Goal: Transaction & Acquisition: Subscribe to service/newsletter

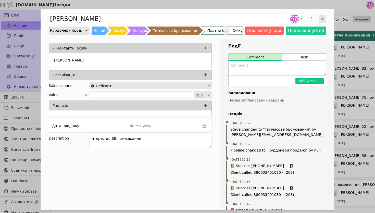
click at [324, 22] on div "Add Opportunity" at bounding box center [323, 19] width 8 height 8
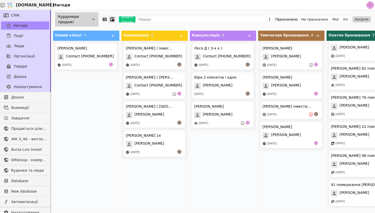
click at [81, 18] on div "Курдонери продажі" at bounding box center [76, 19] width 43 height 14
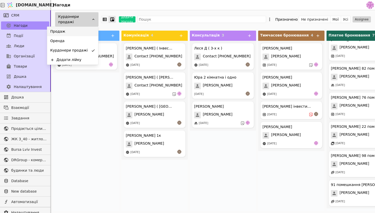
click at [80, 31] on div "Продаж" at bounding box center [72, 31] width 51 height 9
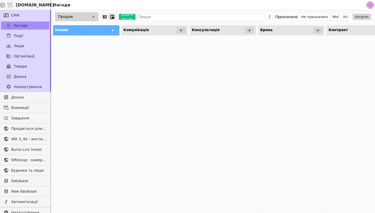
click at [86, 16] on div "Продаж" at bounding box center [76, 16] width 43 height 9
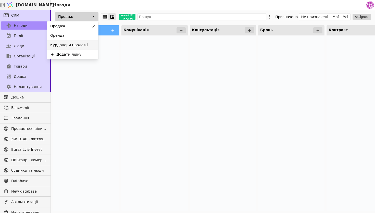
click at [84, 41] on div "Курдонери продажі" at bounding box center [72, 44] width 51 height 9
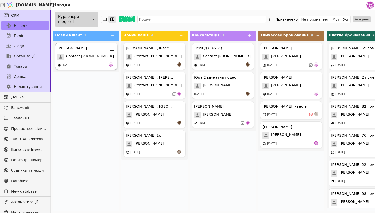
click at [87, 52] on div "Володимир Contact +380988507773 30.09.2025" at bounding box center [86, 56] width 62 height 27
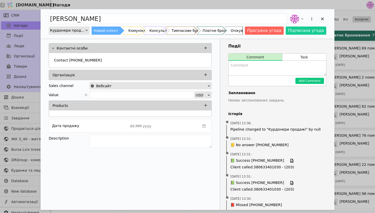
click at [271, 68] on textarea "Add Opportunity" at bounding box center [277, 68] width 97 height 15
click at [324, 21] on icon "Add Opportunity" at bounding box center [322, 19] width 5 height 5
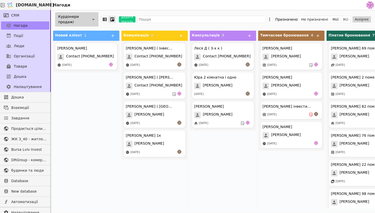
click at [77, 15] on div "Курдонери продажі" at bounding box center [76, 19] width 43 height 14
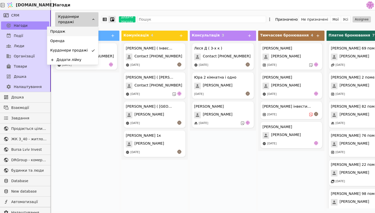
click at [76, 34] on div "Продаж" at bounding box center [72, 31] width 51 height 9
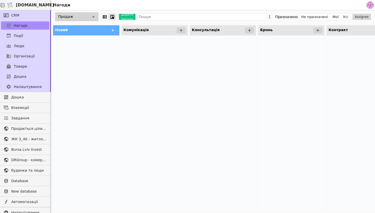
click at [83, 19] on div "Продаж" at bounding box center [76, 16] width 43 height 9
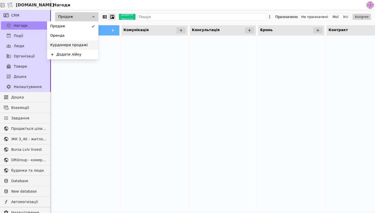
click at [82, 42] on div "Курдонери продажі" at bounding box center [72, 44] width 51 height 9
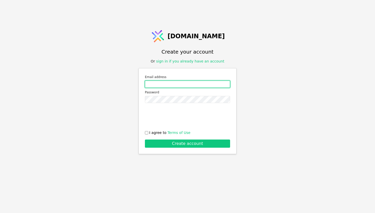
type input "[EMAIL_ADDRESS][DOMAIN_NAME]"
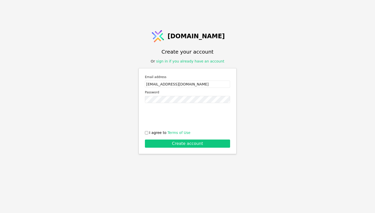
click at [146, 132] on input "I agree to Terms of Use" at bounding box center [146, 132] width 3 height 3
checkbox input "true"
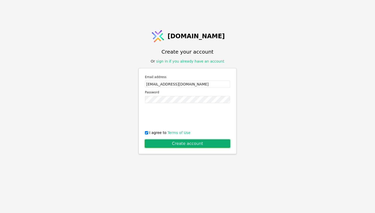
click at [160, 142] on button "Create account" at bounding box center [187, 144] width 85 height 8
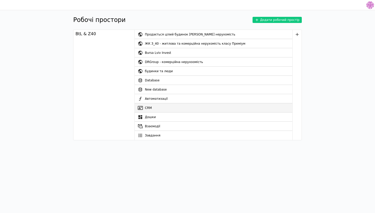
click at [146, 111] on link "CRM" at bounding box center [214, 107] width 158 height 9
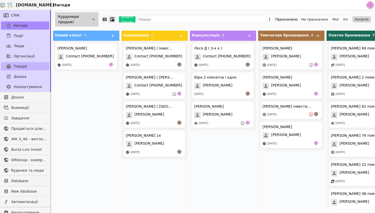
click at [34, 65] on link "Товари" at bounding box center [25, 66] width 48 height 8
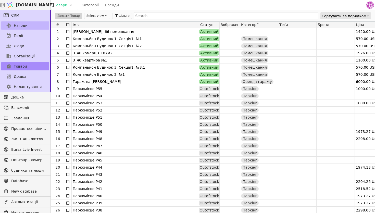
click at [34, 25] on link "Нагоди" at bounding box center [25, 25] width 48 height 8
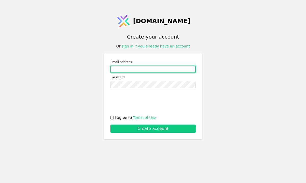
type input "[EMAIL_ADDRESS][DOMAIN_NAME]"
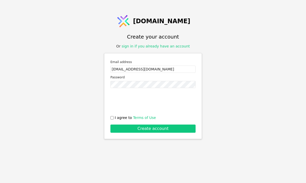
click at [113, 118] on input "I agree to Terms of Use" at bounding box center [111, 117] width 3 height 3
checkbox input "true"
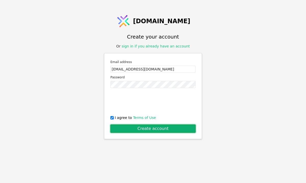
click at [122, 125] on button "Create account" at bounding box center [152, 129] width 85 height 8
